Goal: Book appointment/travel/reservation

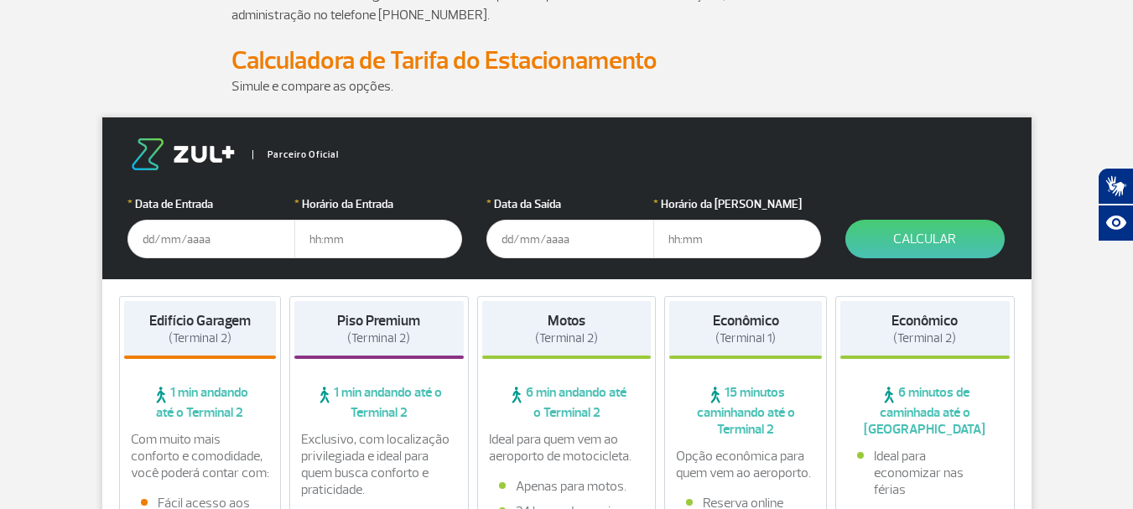
scroll to position [187, 0]
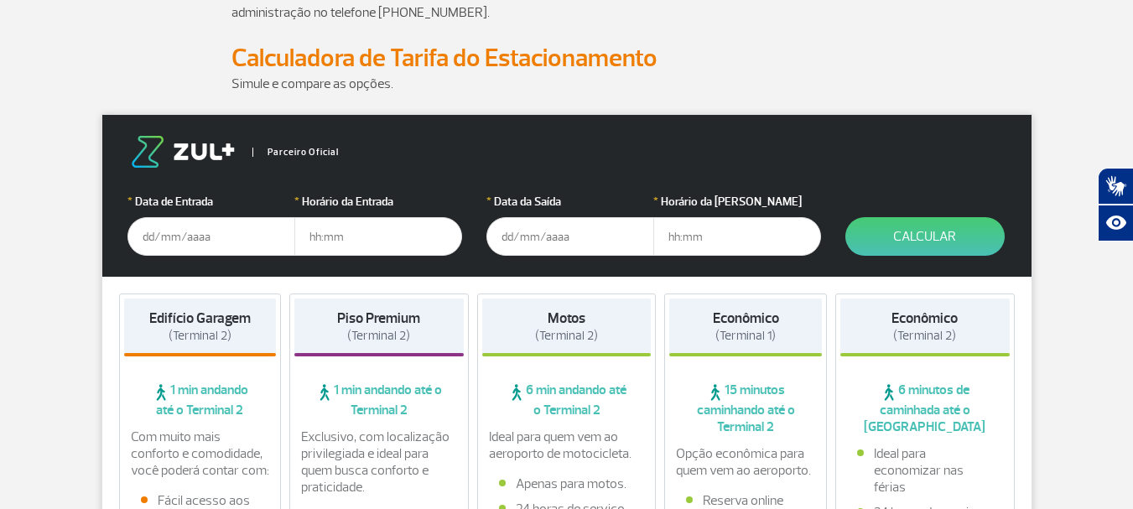
click at [173, 237] on input "text" at bounding box center [211, 236] width 168 height 39
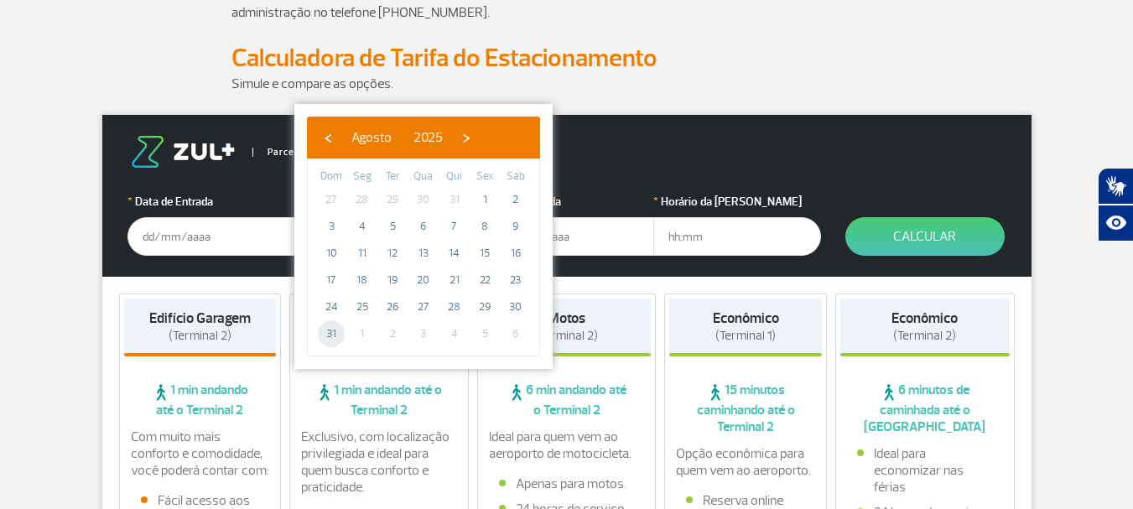
click at [334, 333] on span "31" at bounding box center [331, 333] width 27 height 27
type input "[DATE]"
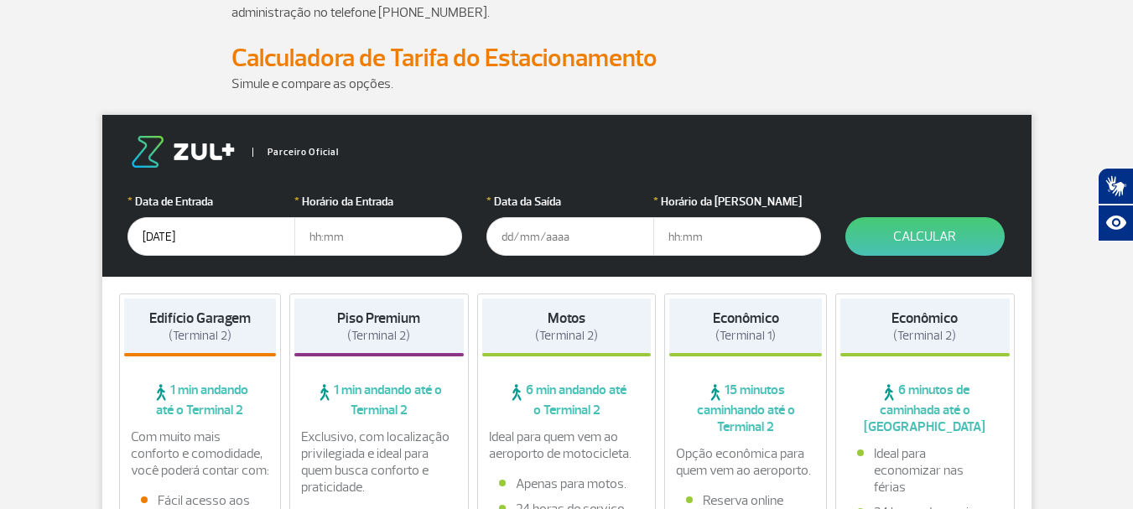
click at [339, 242] on input "text" at bounding box center [378, 236] width 168 height 39
type input "19:00"
click at [563, 235] on input "text" at bounding box center [570, 236] width 168 height 39
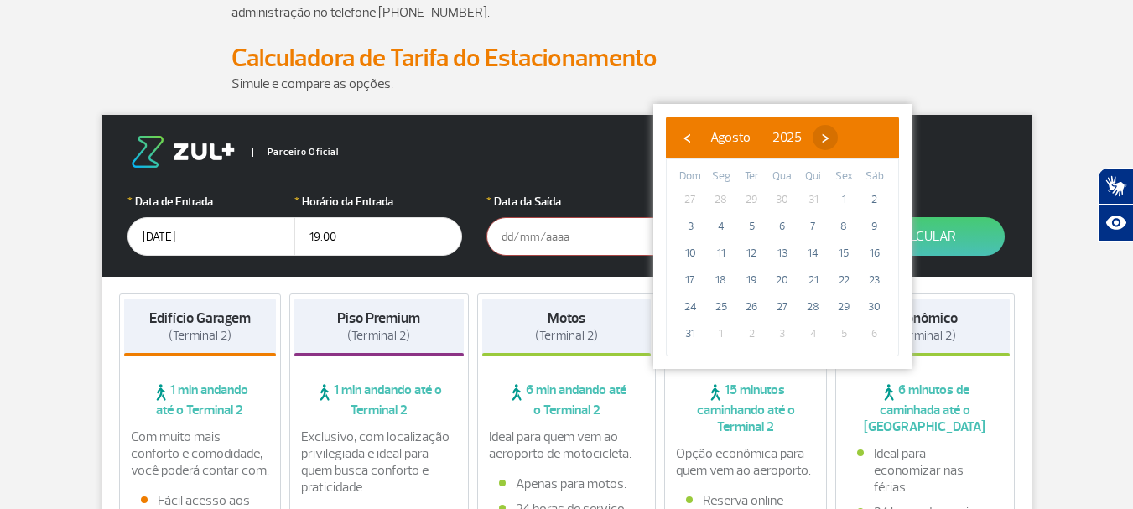
click at [838, 138] on span "›" at bounding box center [825, 137] width 25 height 25
click at [878, 198] on span "6" at bounding box center [874, 199] width 27 height 27
type input "[DATE]"
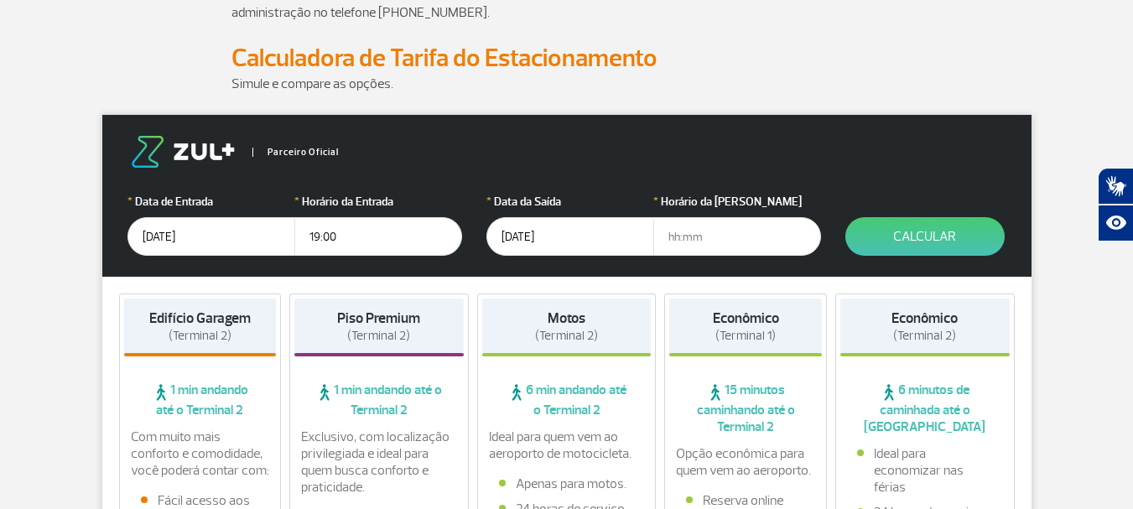
click at [730, 231] on input "text" at bounding box center [737, 236] width 168 height 39
type input "22:00"
click at [940, 226] on button "Calcular" at bounding box center [924, 236] width 159 height 39
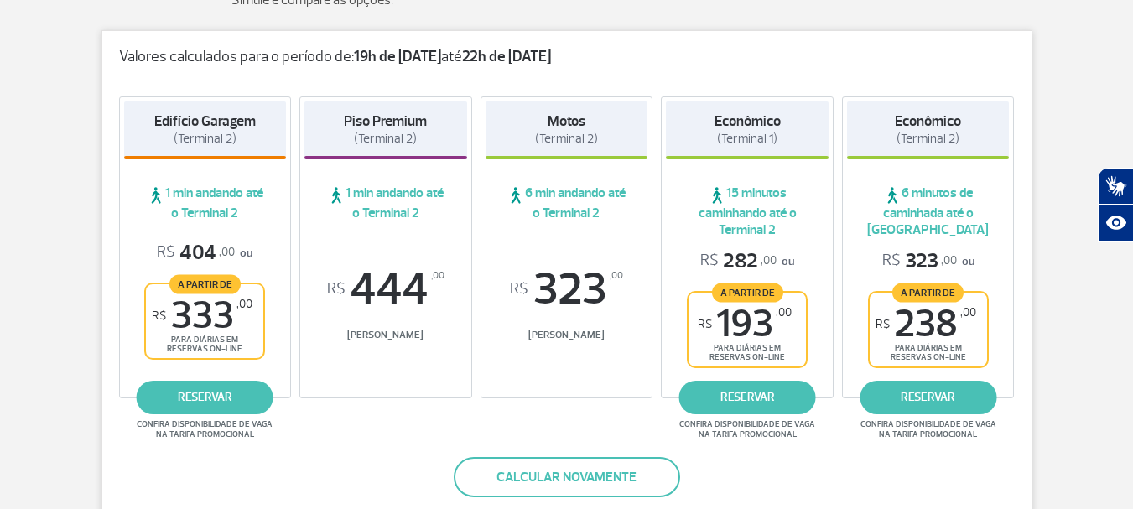
scroll to position [283, 0]
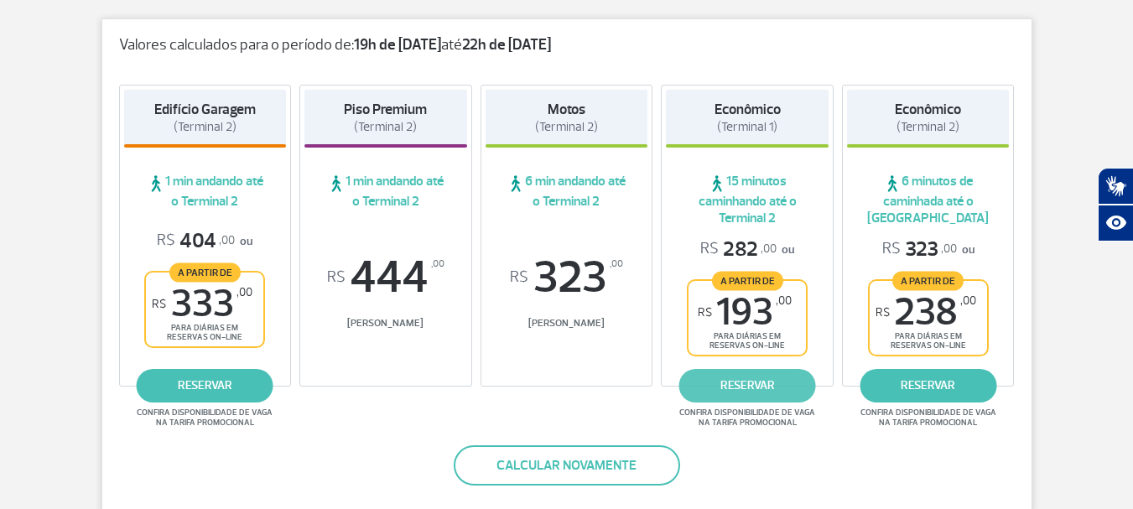
click at [733, 390] on link "reservar" at bounding box center [747, 386] width 137 height 34
click at [771, 381] on link "reservar" at bounding box center [747, 386] width 137 height 34
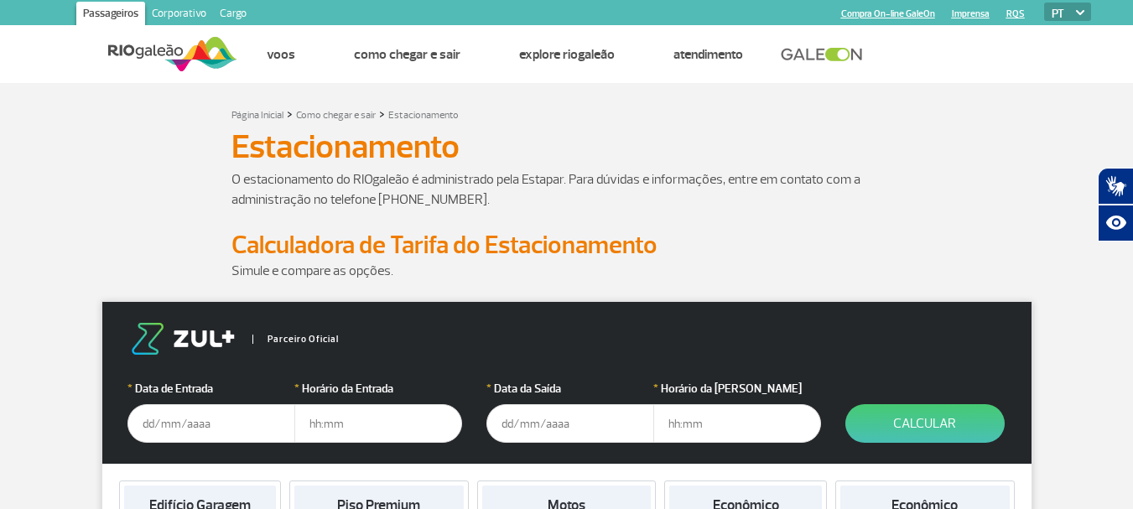
click at [137, 47] on img at bounding box center [172, 54] width 129 height 41
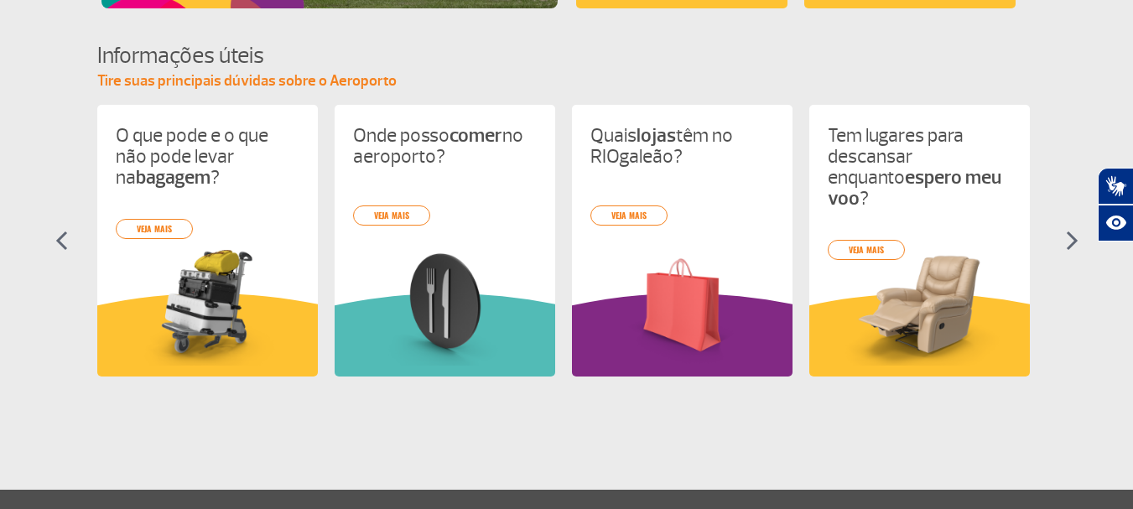
scroll to position [724, 0]
